Goal: Information Seeking & Learning: Learn about a topic

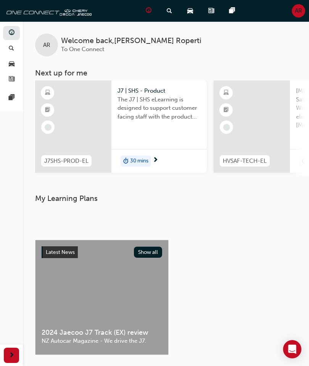
click at [148, 159] on span "30 mins" at bounding box center [139, 161] width 18 height 9
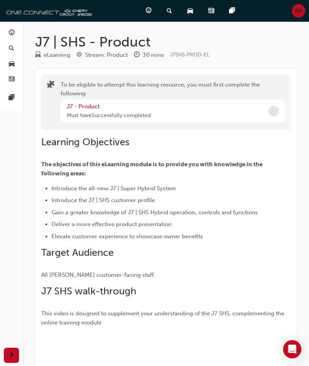
scroll to position [15, 0]
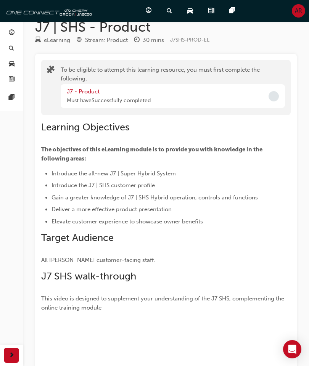
click at [84, 92] on link "J7 - Product" at bounding box center [83, 91] width 33 height 7
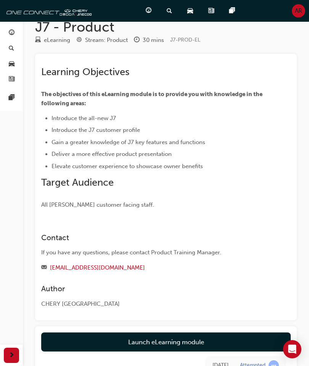
click at [189, 338] on link "Launch eLearning module" at bounding box center [166, 342] width 250 height 19
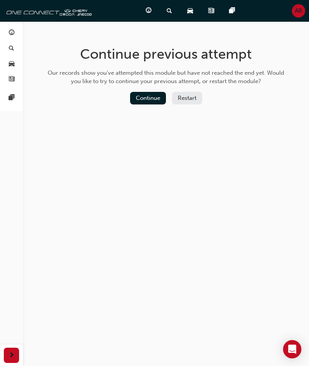
click at [150, 92] on button "Continue" at bounding box center [148, 98] width 36 height 13
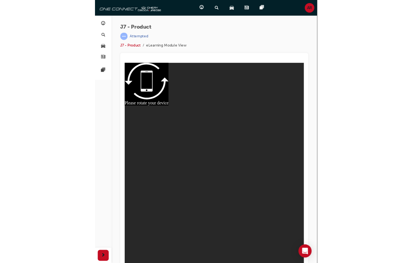
scroll to position [10, 0]
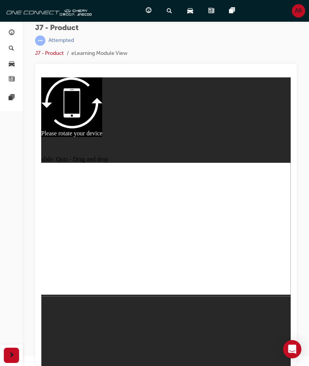
click at [297, 134] on div "J7 - Product | Attempted J7 - Product eLearning Module View" at bounding box center [166, 174] width 286 height 326
